Goal: Transaction & Acquisition: Purchase product/service

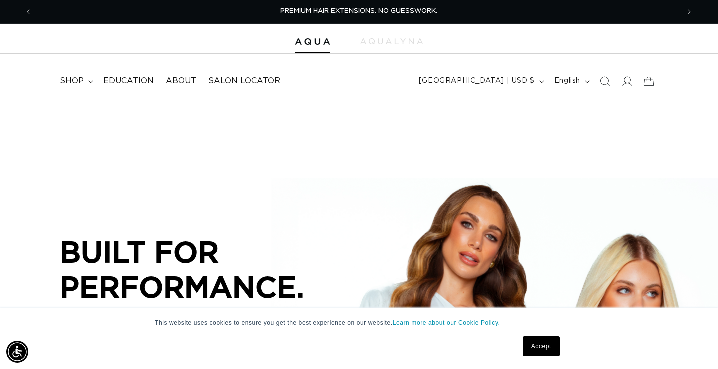
click at [76, 75] on summary "shop" at bounding box center [75, 81] width 43 height 22
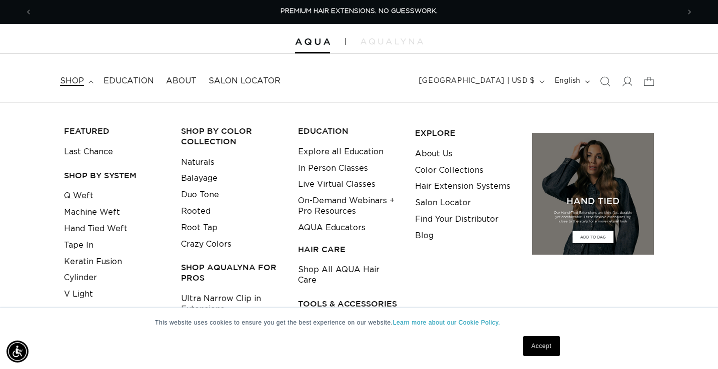
click at [81, 199] on link "Q Weft" at bounding box center [78, 196] width 29 height 16
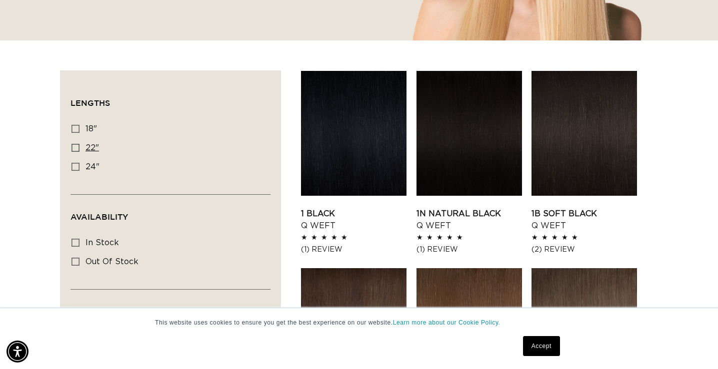
scroll to position [0, 1293]
click at [73, 150] on icon at bounding box center [75, 148] width 8 height 8
click at [73, 150] on input "22" 22" (5 products)" at bounding box center [75, 148] width 8 height 8
checkbox input "true"
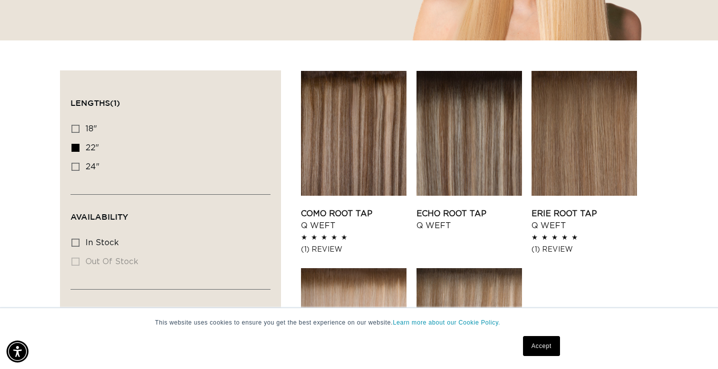
click at [76, 245] on icon at bounding box center [75, 243] width 8 height 8
click at [76, 245] on input "In stock In stock (5 products)" at bounding box center [75, 243] width 8 height 8
checkbox input "true"
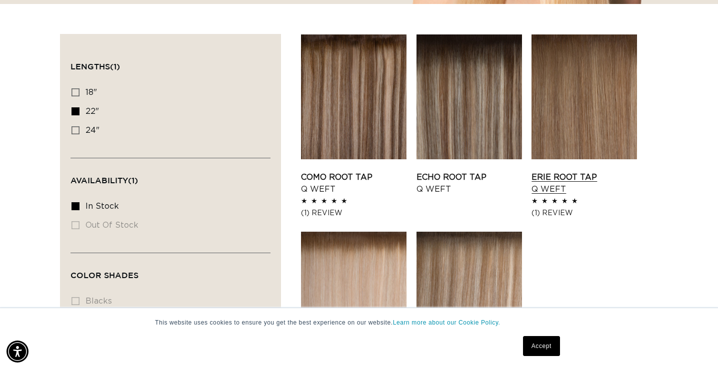
click at [584, 171] on link "Erie Root Tap Q Weft" at bounding box center [583, 183] width 105 height 24
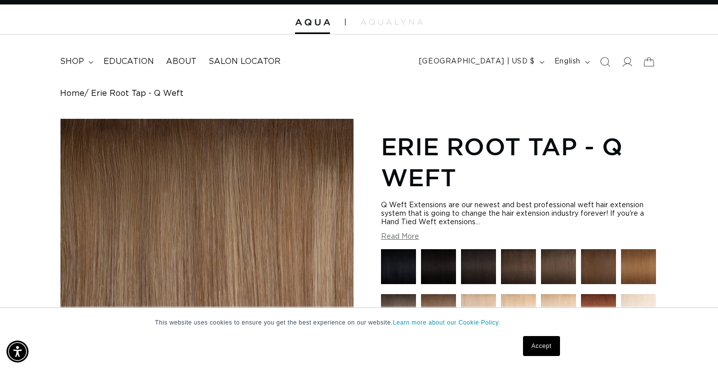
click at [415, 235] on button "Read More" at bounding box center [400, 237] width 38 height 8
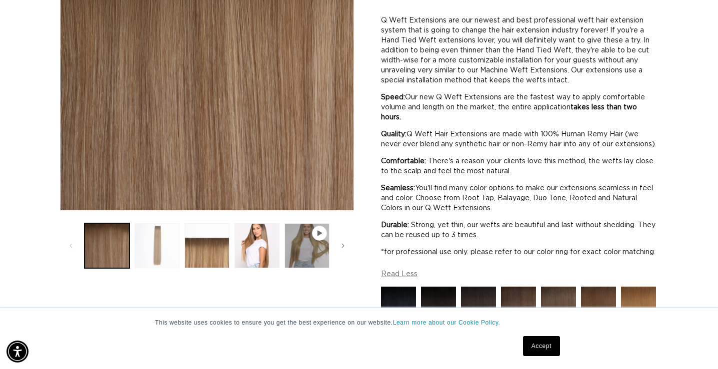
click at [174, 251] on button "Load image 2 in gallery view" at bounding box center [156, 245] width 45 height 45
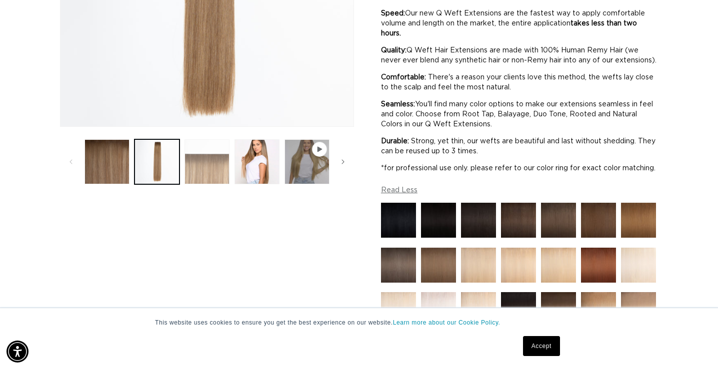
click at [206, 173] on button "Load image 3 in gallery view" at bounding box center [206, 161] width 45 height 45
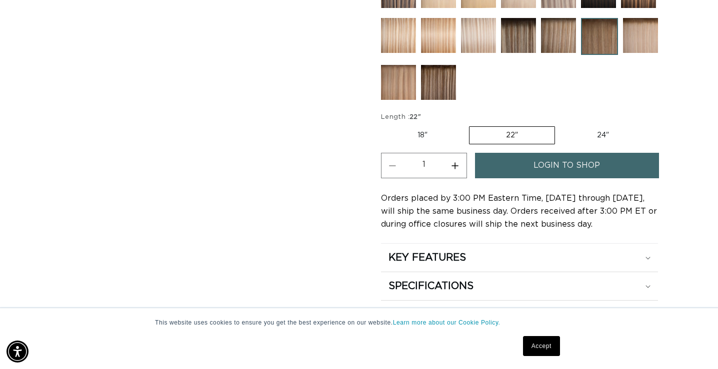
click at [575, 178] on span "login to shop" at bounding box center [566, 165] width 66 height 25
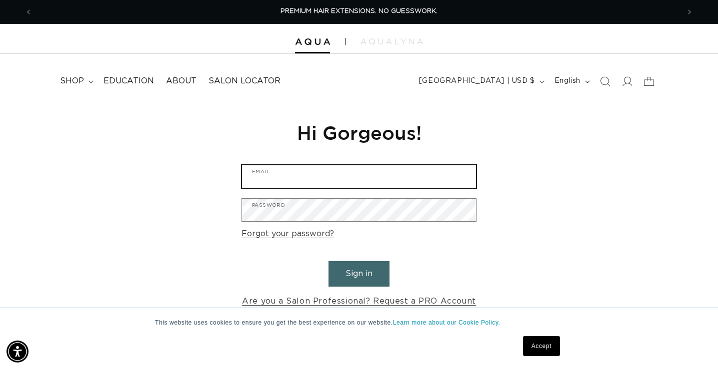
type input "[EMAIL_ADDRESS][DOMAIN_NAME]"
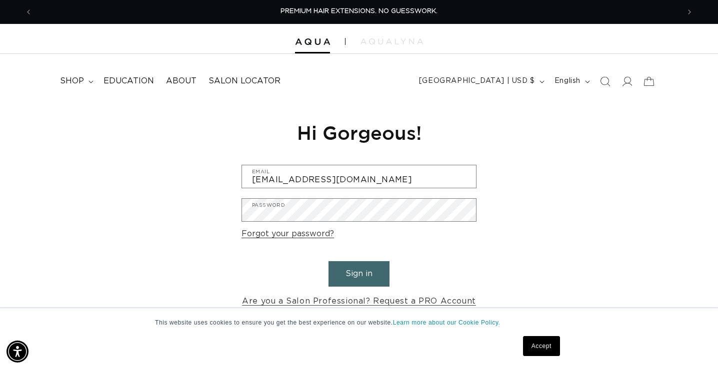
click at [349, 266] on button "Sign in" at bounding box center [358, 273] width 61 height 25
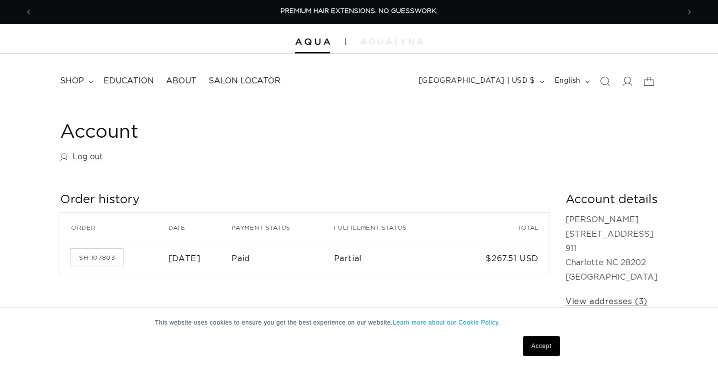
click at [356, 205] on h2 "Order history" at bounding box center [304, 199] width 489 height 15
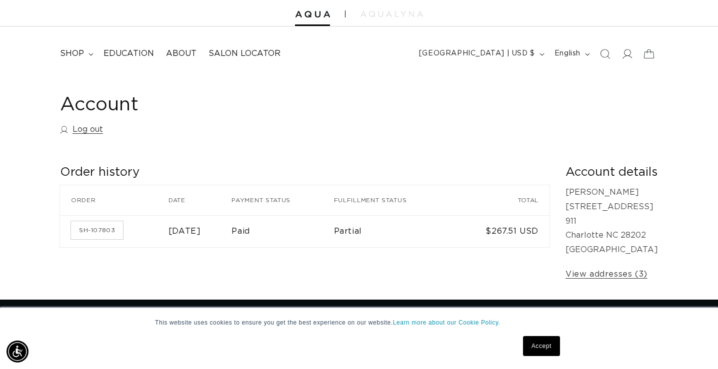
scroll to position [34, 0]
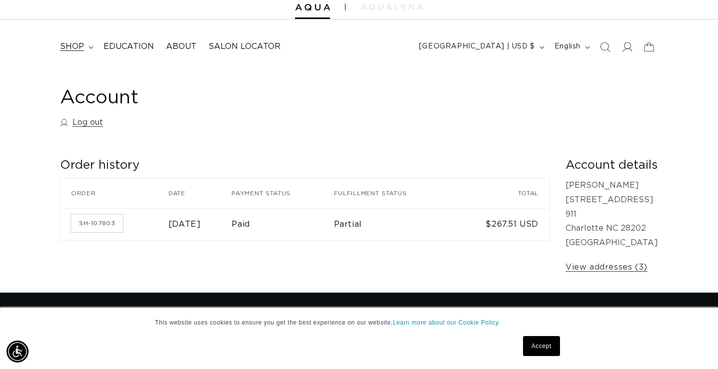
click at [67, 45] on span "shop" at bounding box center [72, 46] width 24 height 10
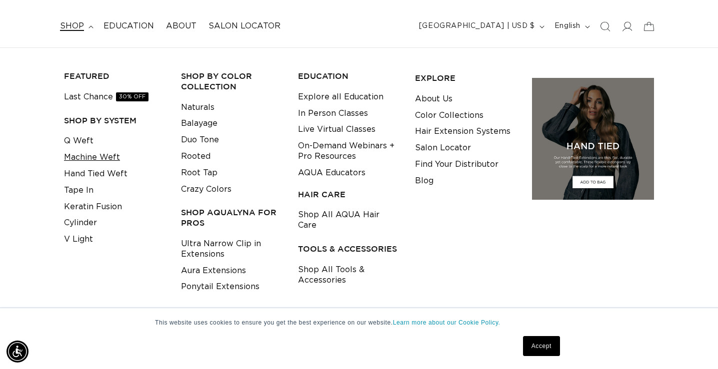
scroll to position [0, 1293]
click at [75, 142] on link "Q Weft" at bounding box center [78, 141] width 29 height 16
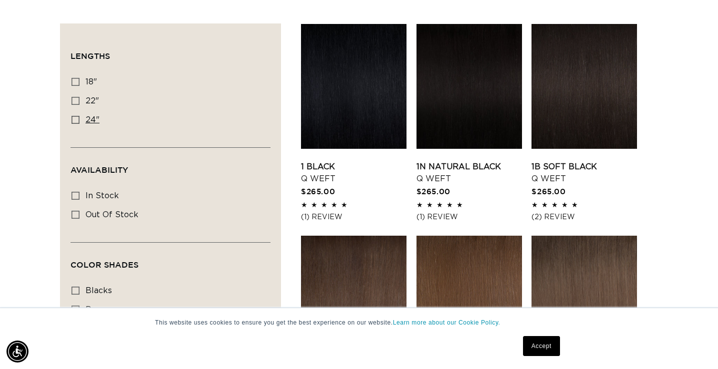
scroll to position [0, 647]
click at [75, 101] on icon at bounding box center [75, 101] width 8 height 8
click at [75, 101] on input "22" 22" (5 products)" at bounding box center [75, 101] width 8 height 8
checkbox input "true"
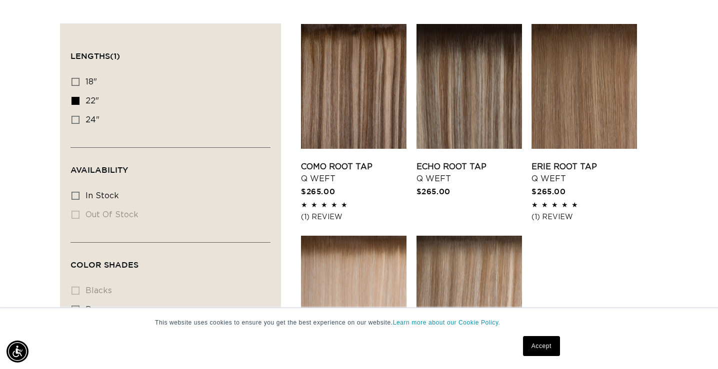
click at [76, 197] on icon at bounding box center [75, 196] width 8 height 8
click at [76, 197] on input "In stock In stock (5 products)" at bounding box center [75, 196] width 8 height 8
checkbox input "true"
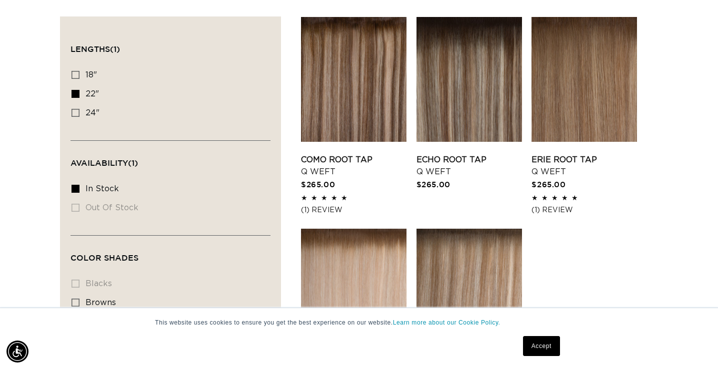
scroll to position [0, 647]
click at [637, 239] on ul "Como Root Tap - Q Weft Como Root Tap Q Weft $265.00 5.0 / 5.0 (1) 1 total revie…" at bounding box center [479, 214] width 357 height 394
click at [554, 335] on div "Accept" at bounding box center [541, 346] width 43 height 26
click at [554, 347] on link "Accept" at bounding box center [541, 346] width 37 height 20
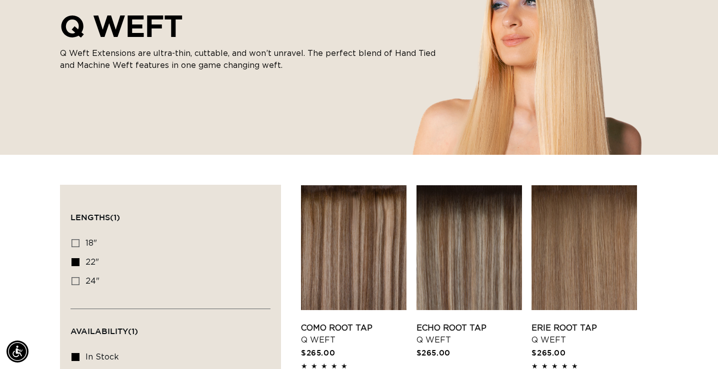
scroll to position [112, 0]
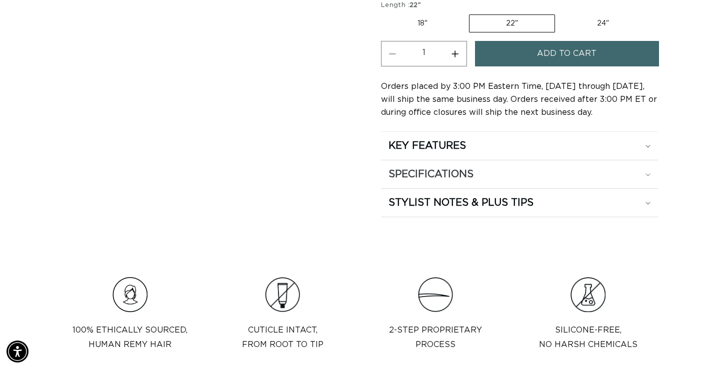
scroll to position [0, 647]
click at [487, 137] on summary "KEY FEATURES" at bounding box center [519, 146] width 277 height 28
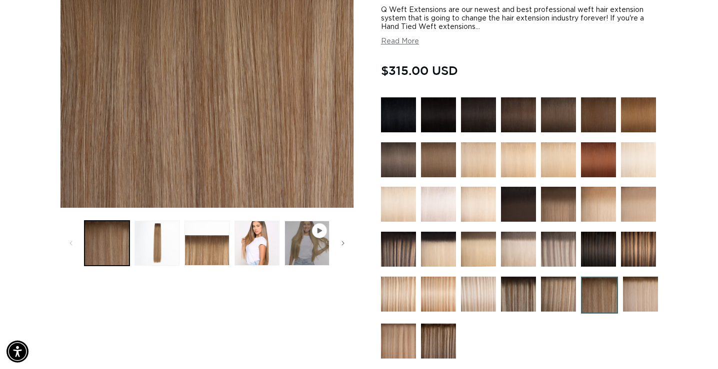
scroll to position [0, 1293]
click at [400, 46] on section "Erie Root Tap - Q Weft Q Weft Extensions are our newest and best professional w…" at bounding box center [519, 354] width 277 height 843
click at [400, 42] on button "Read More" at bounding box center [400, 41] width 38 height 8
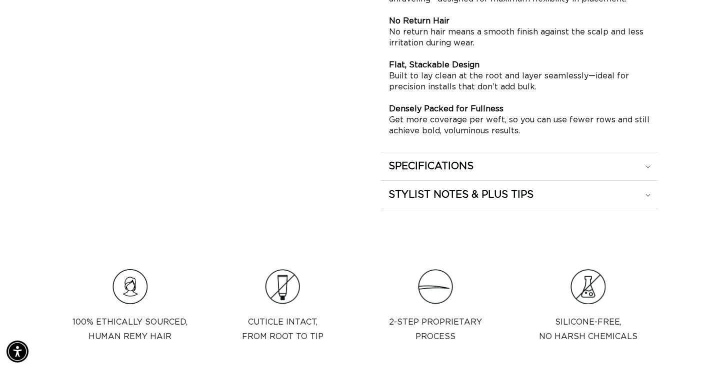
scroll to position [1013, 0]
click at [453, 172] on h2 "SPECIFICATIONS" at bounding box center [430, 165] width 85 height 13
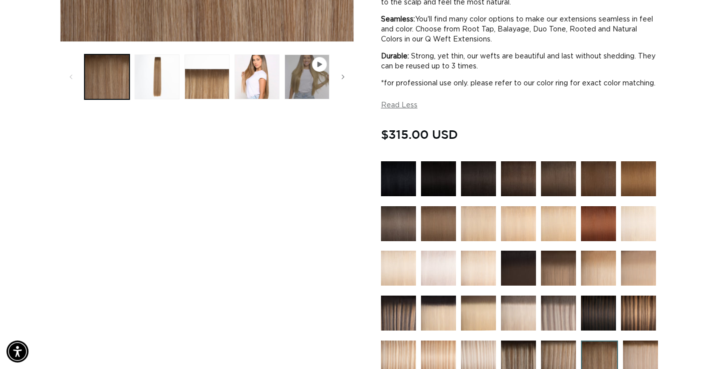
scroll to position [0, 0]
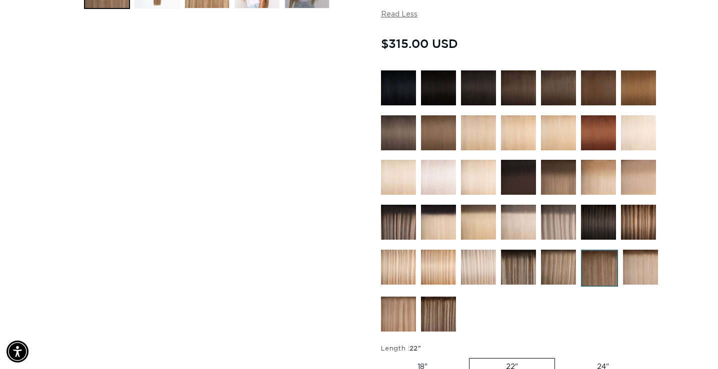
click at [600, 285] on img at bounding box center [599, 268] width 37 height 37
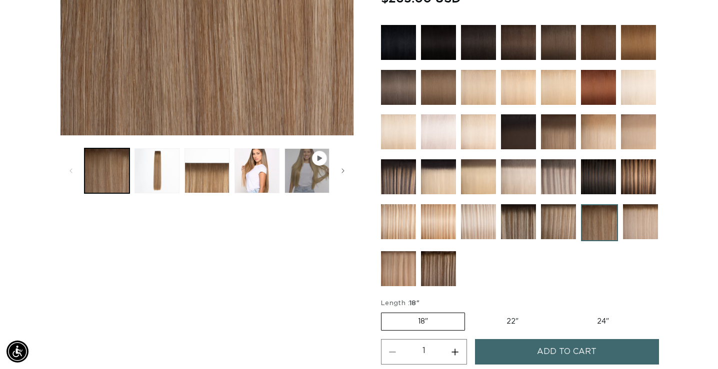
scroll to position [0, 1293]
click at [554, 135] on img at bounding box center [558, 131] width 35 height 35
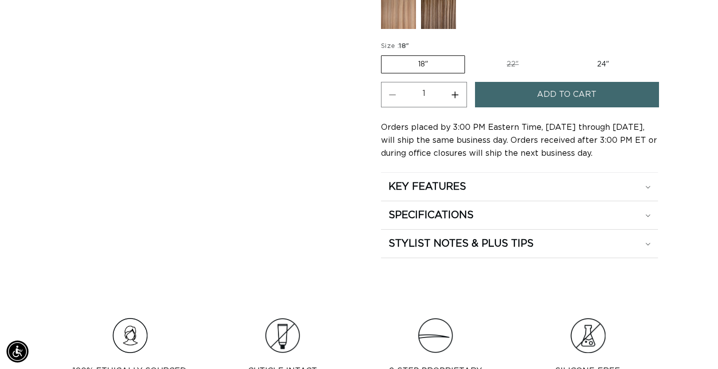
scroll to position [0, 1293]
click at [511, 60] on label "22" Variant sold out or unavailable" at bounding box center [512, 64] width 85 height 17
click at [470, 54] on input "22" Variant sold out or unavailable" at bounding box center [470, 53] width 0 height 0
radio input "true"
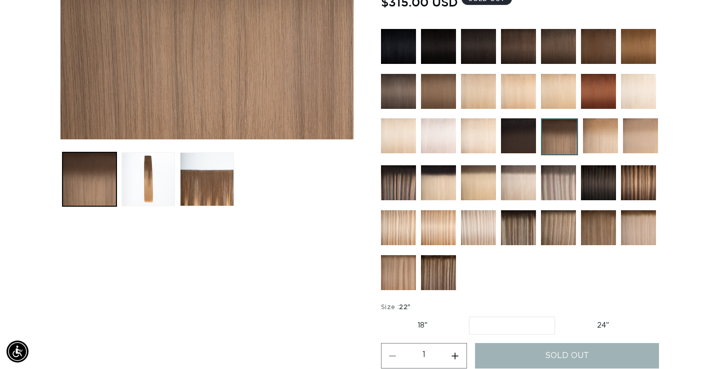
scroll to position [0, 1293]
